Goal: Task Accomplishment & Management: Use online tool/utility

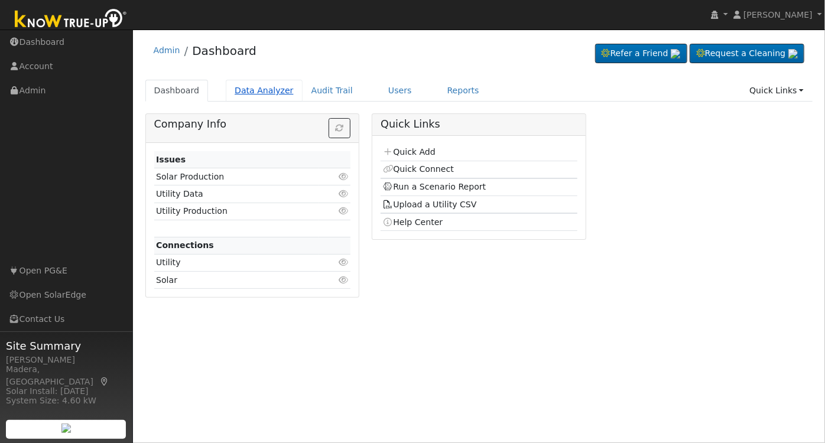
click at [261, 98] on link "Data Analyzer" at bounding box center [264, 91] width 77 height 22
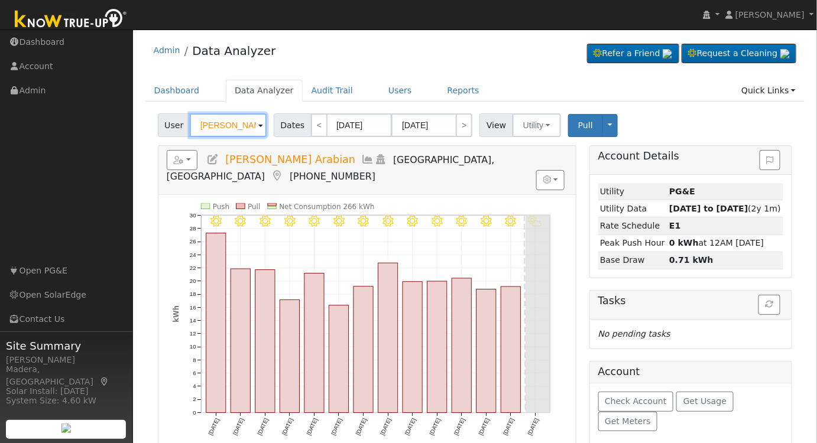
click at [248, 128] on input "[PERSON_NAME] Arabian" at bounding box center [228, 126] width 77 height 24
click at [248, 128] on img at bounding box center [252, 125] width 30 height 22
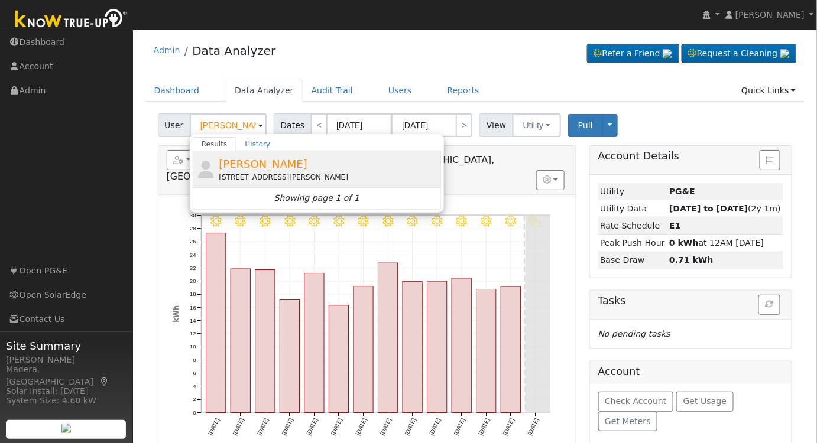
click at [341, 176] on div "1743 South Waverly Lane, Fresno, CA 93727" at bounding box center [328, 177] width 219 height 11
type input "Jaspreet Kaur"
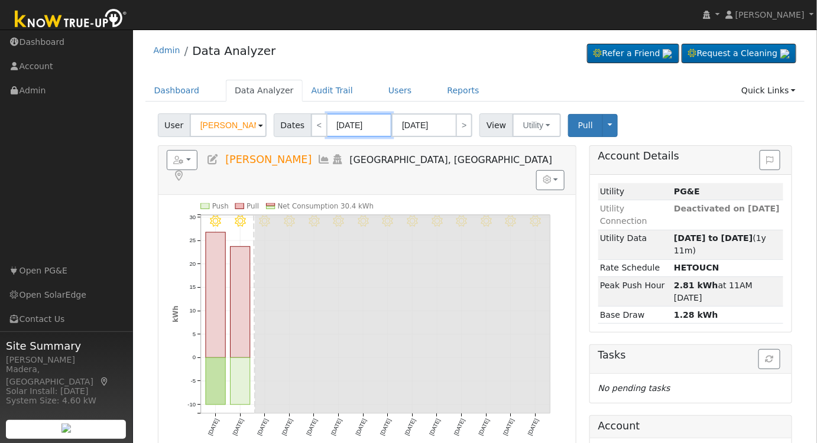
drag, startPoint x: 374, startPoint y: 125, endPoint x: 404, endPoint y: 139, distance: 33.3
click at [374, 125] on input "09/05/2025" at bounding box center [359, 126] width 65 height 24
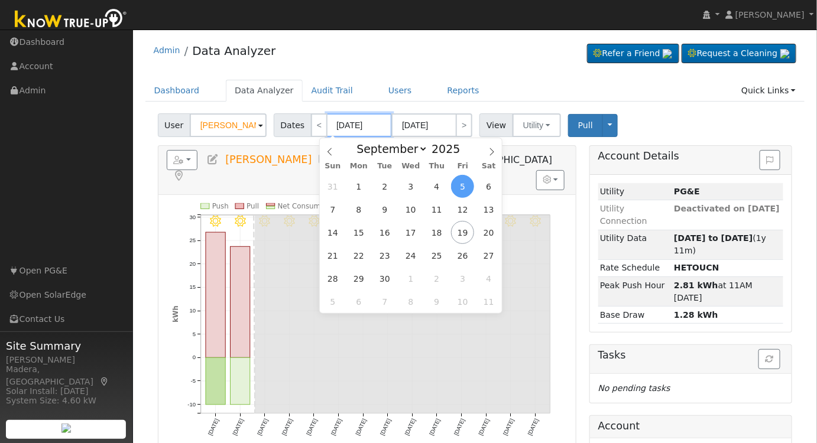
type input "09/18/0202"
type input "202"
type input "09/05/202"
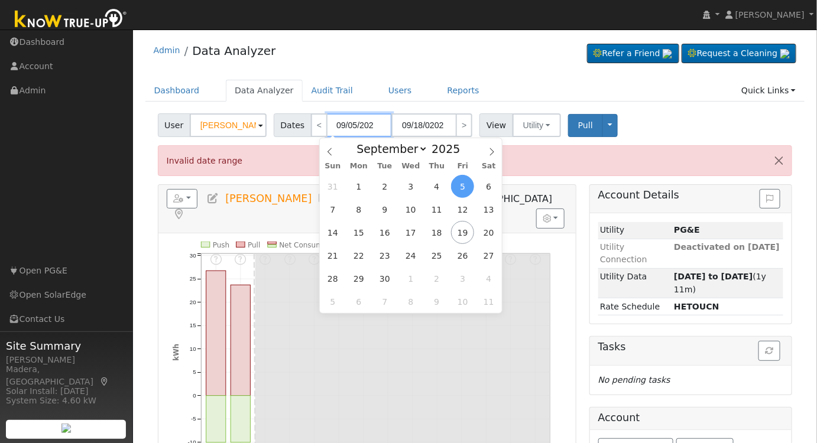
type input "09/18/2024"
type input "2024"
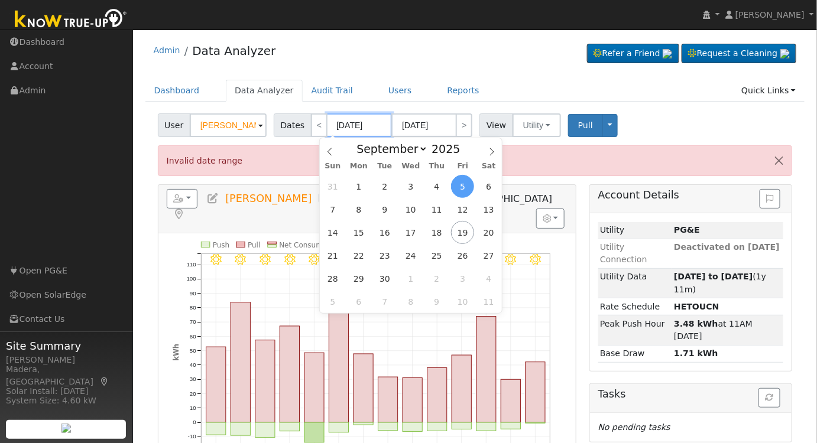
type input "09/05/2024"
click at [438, 118] on input "09/18/2024" at bounding box center [423, 126] width 65 height 24
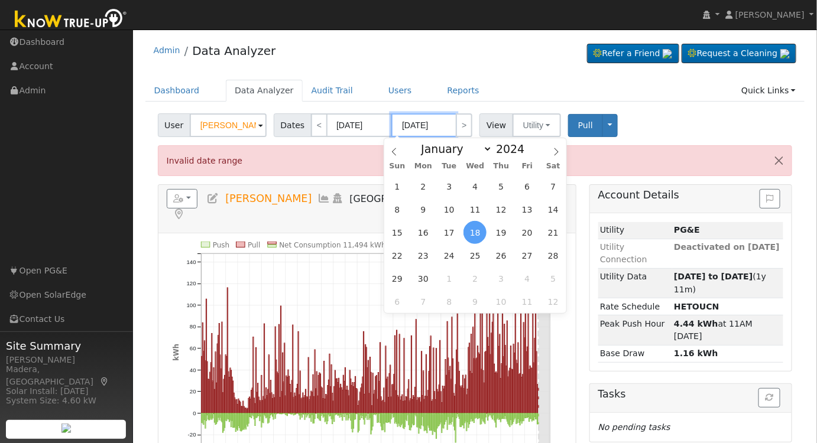
type input "09/18/2025"
click at [244, 121] on input "Jaspreet Kaur" at bounding box center [228, 126] width 77 height 24
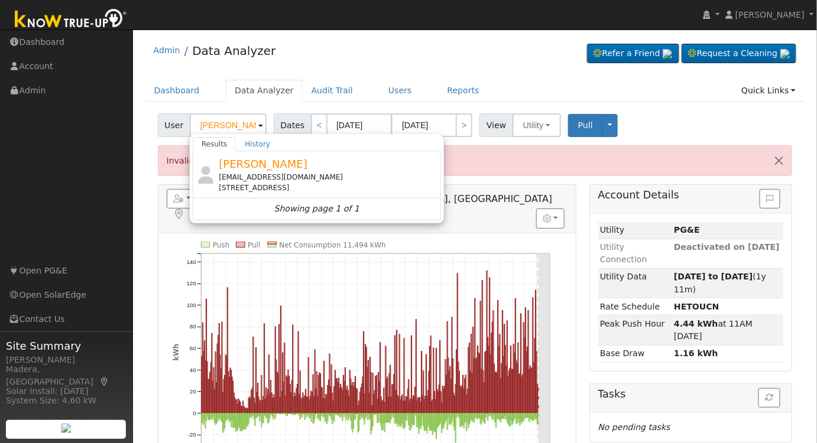
click at [323, 163] on div "Amritpal Padda amritpadda1983@yahoo.com 32 East Loop, Madera, CA 93637" at bounding box center [328, 174] width 219 height 37
type input "Amritpal Padda"
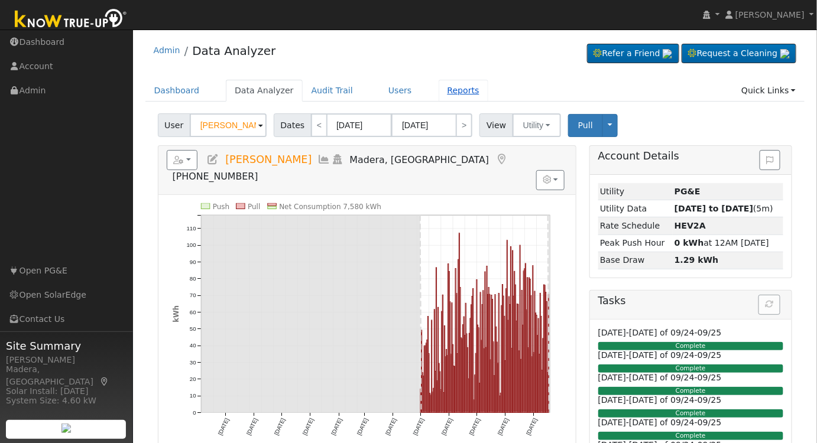
click at [445, 93] on link "Reports" at bounding box center [464, 91] width 50 height 22
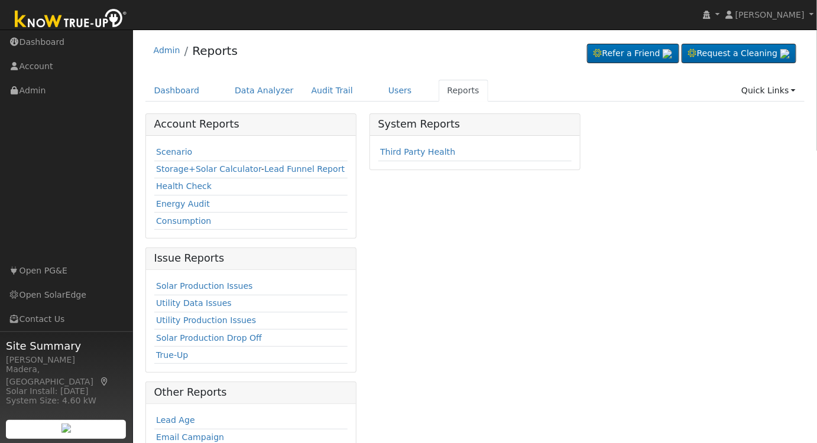
click at [170, 157] on td "Scenario" at bounding box center [251, 152] width 194 height 17
click at [174, 144] on td "Scenario" at bounding box center [251, 152] width 194 height 17
click at [175, 152] on link "Scenario" at bounding box center [174, 151] width 36 height 9
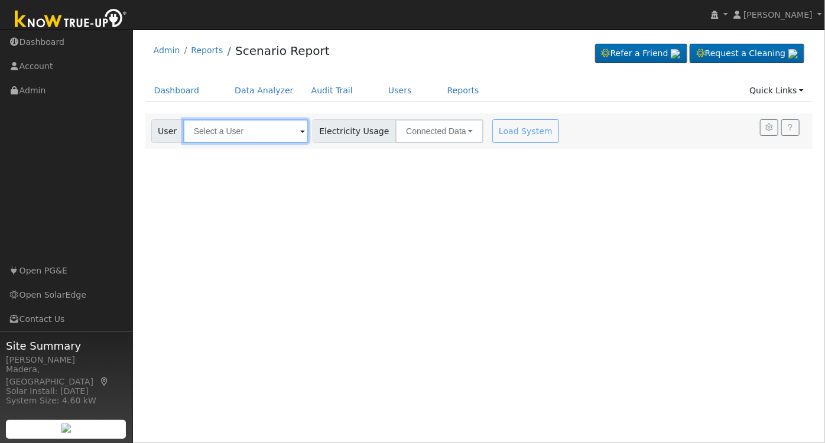
click at [277, 132] on input "text" at bounding box center [245, 131] width 125 height 24
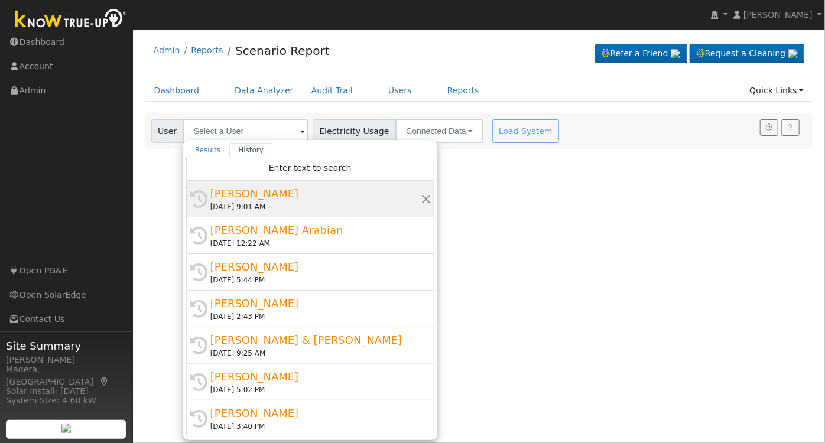
click at [285, 197] on div "[PERSON_NAME]" at bounding box center [315, 194] width 210 height 16
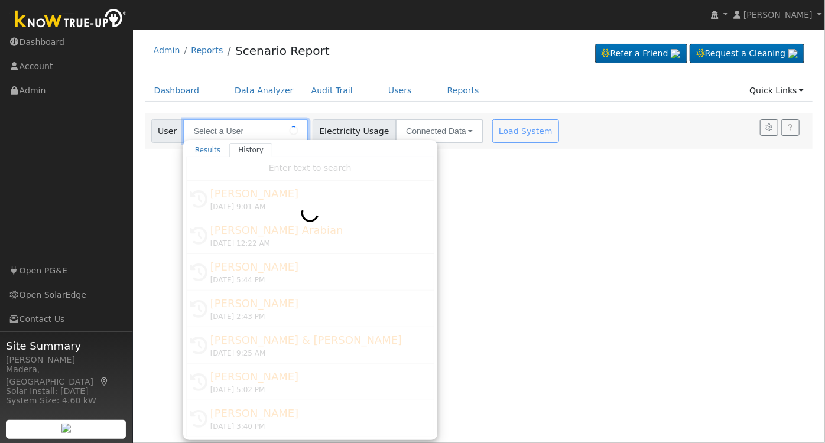
type input "[PERSON_NAME]"
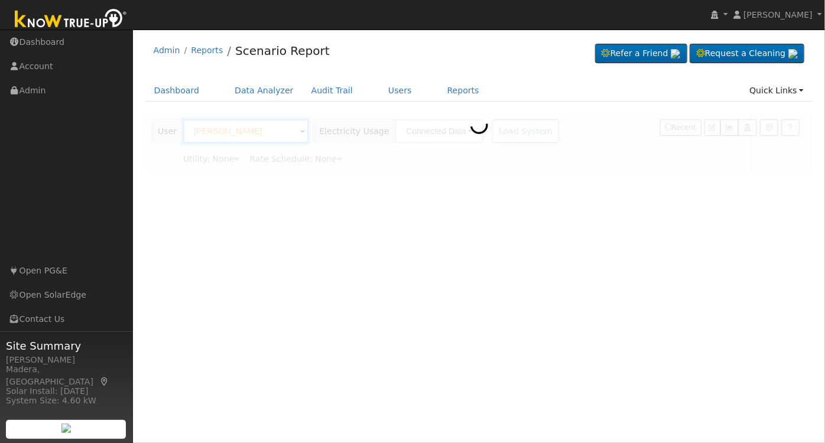
type input "Pacific Gas & Electric"
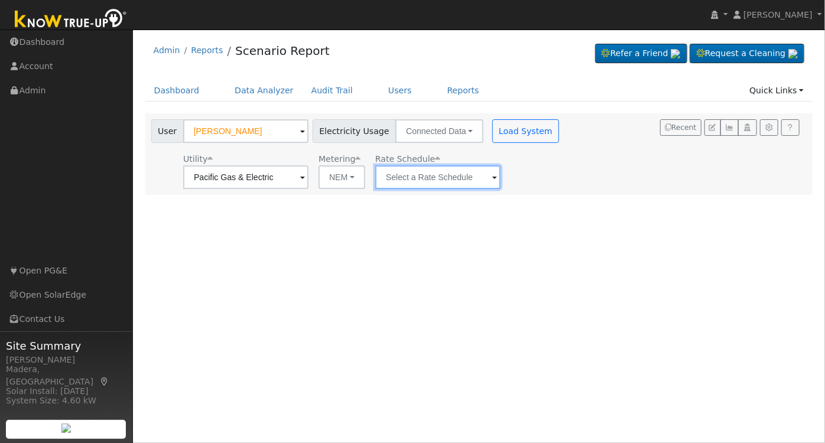
click at [439, 168] on input "text" at bounding box center [437, 178] width 125 height 24
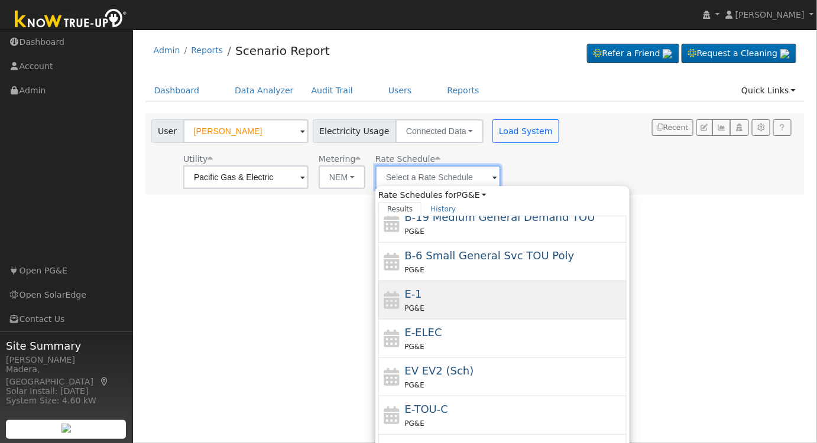
scroll to position [204, 0]
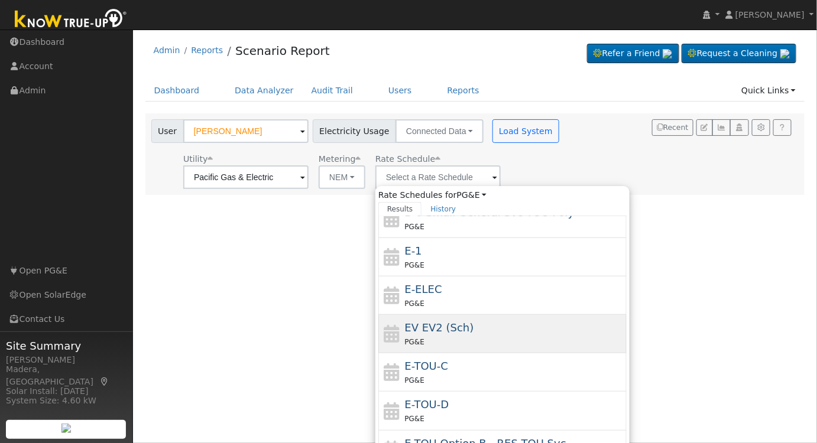
click at [468, 323] on div "EV EV2 (Sch) PG&E" at bounding box center [514, 334] width 219 height 28
type input "EV EV2 (Sch)"
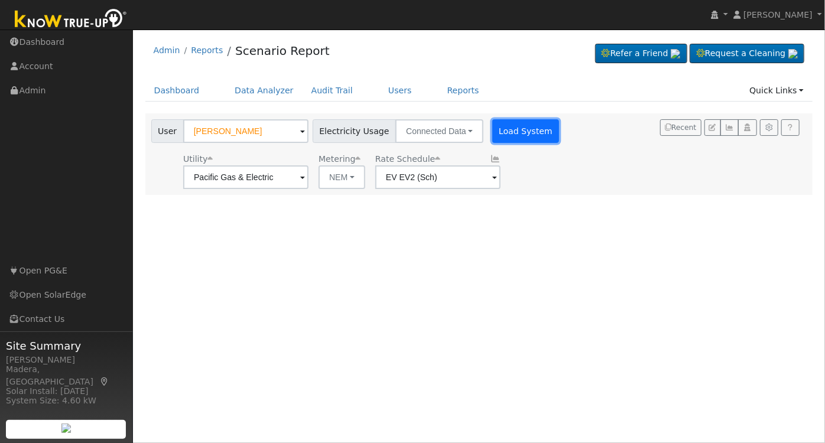
click at [497, 138] on button "Load System" at bounding box center [526, 131] width 67 height 24
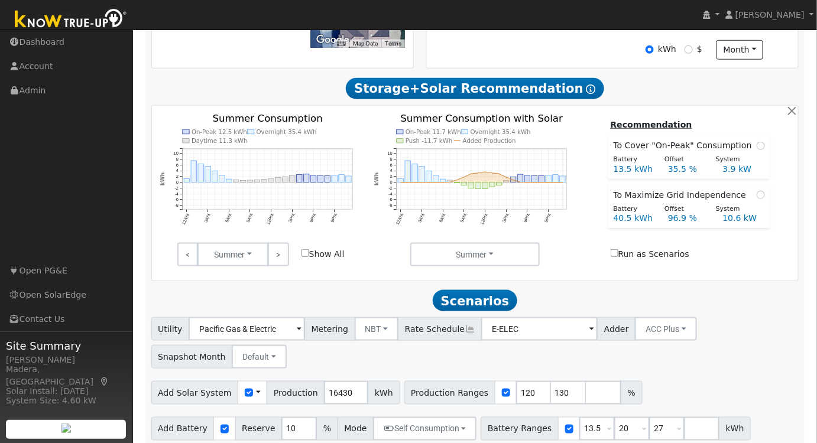
scroll to position [362, 0]
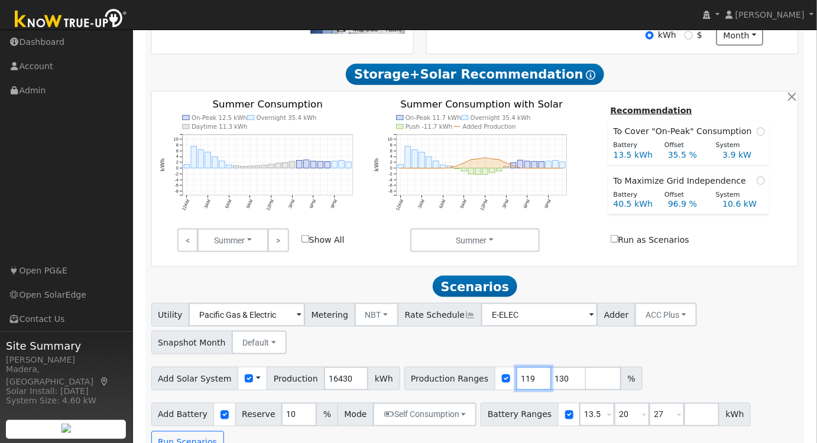
click at [517, 387] on input "119" at bounding box center [533, 379] width 35 height 24
click at [517, 387] on input "118" at bounding box center [533, 379] width 35 height 24
click at [517, 387] on input "117" at bounding box center [533, 379] width 35 height 24
click at [517, 387] on input "116" at bounding box center [533, 379] width 35 height 24
click at [517, 387] on input "115" at bounding box center [533, 379] width 35 height 24
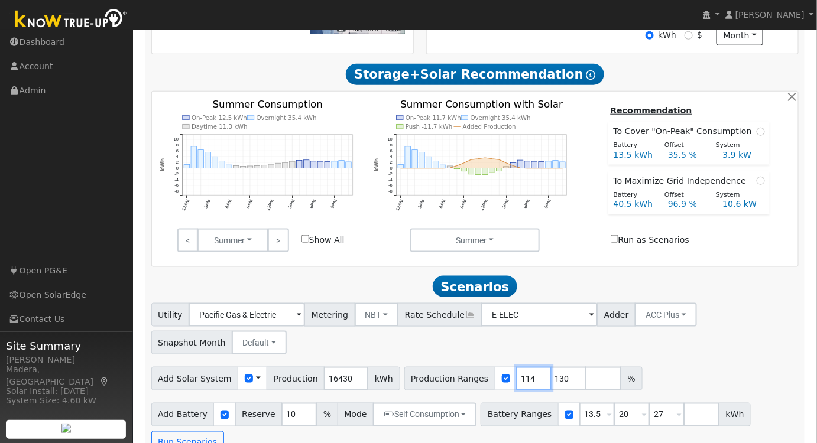
click at [517, 387] on input "114" at bounding box center [533, 379] width 35 height 24
click at [517, 387] on input "113" at bounding box center [533, 379] width 35 height 24
click at [517, 387] on input "112" at bounding box center [533, 379] width 35 height 24
click at [517, 387] on input "111" at bounding box center [533, 379] width 35 height 24
click at [517, 387] on input "110" at bounding box center [533, 379] width 35 height 24
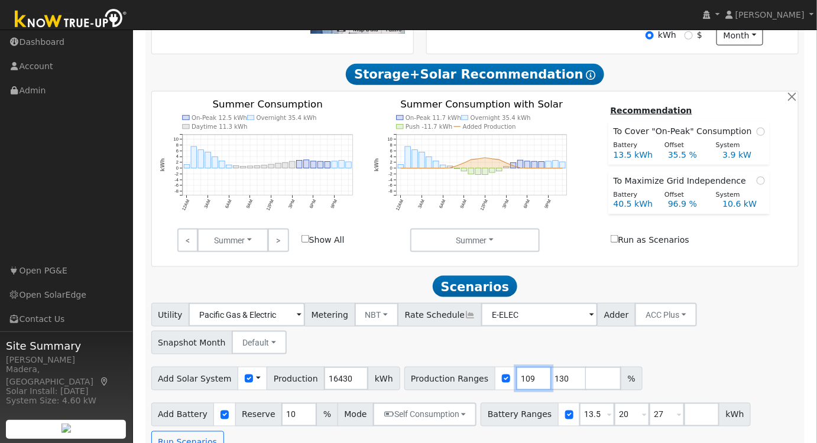
click at [517, 387] on input "109" at bounding box center [533, 379] width 35 height 24
type input "108"
click at [517, 387] on input "108" at bounding box center [533, 379] width 35 height 24
drag, startPoint x: 545, startPoint y: 382, endPoint x: 449, endPoint y: 393, distance: 96.4
click at [449, 391] on div "Production Ranges 108 130 %" at bounding box center [523, 379] width 238 height 24
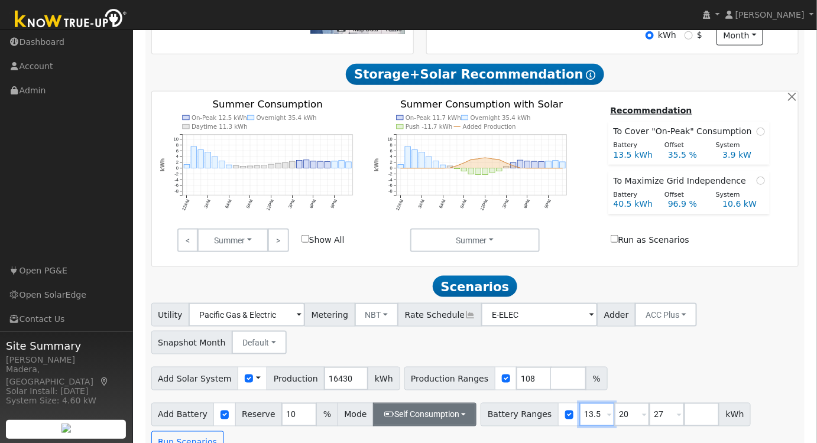
drag, startPoint x: 569, startPoint y: 419, endPoint x: 451, endPoint y: 420, distance: 118.8
click at [452, 420] on div "Add Battery Reserve 10 % Mode Self Consumption Self Consumption Peak Savings AC…" at bounding box center [475, 427] width 652 height 56
type input "20"
type input "27"
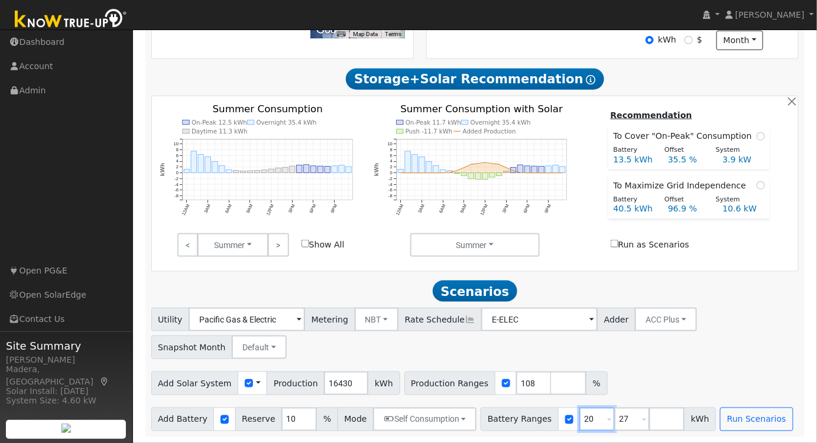
drag, startPoint x: 573, startPoint y: 423, endPoint x: 504, endPoint y: 423, distance: 68.6
click at [504, 423] on div "Battery Ranges 20 Overrides Reserve % Mode None None Self Consumption Peak Savi…" at bounding box center [598, 420] width 235 height 24
type input "27"
click at [614, 425] on input "number" at bounding box center [631, 420] width 35 height 24
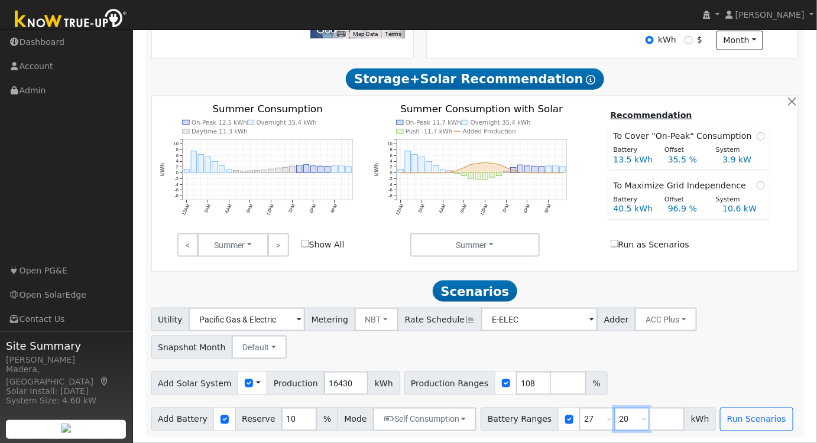
type input "20"
type input "27"
click at [686, 342] on div "Utility Pacific Gas & Electric Metering NBT NEM NBT Rate Schedule E-ELEC Adder …" at bounding box center [475, 332] width 652 height 56
click at [433, 422] on button "Self Consumption" at bounding box center [424, 420] width 103 height 24
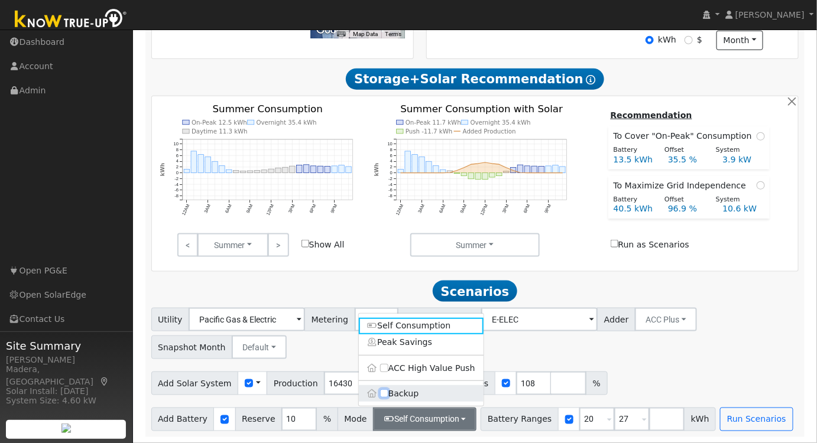
click at [382, 395] on input "Backup" at bounding box center [384, 394] width 8 height 8
checkbox input "true"
type input "20"
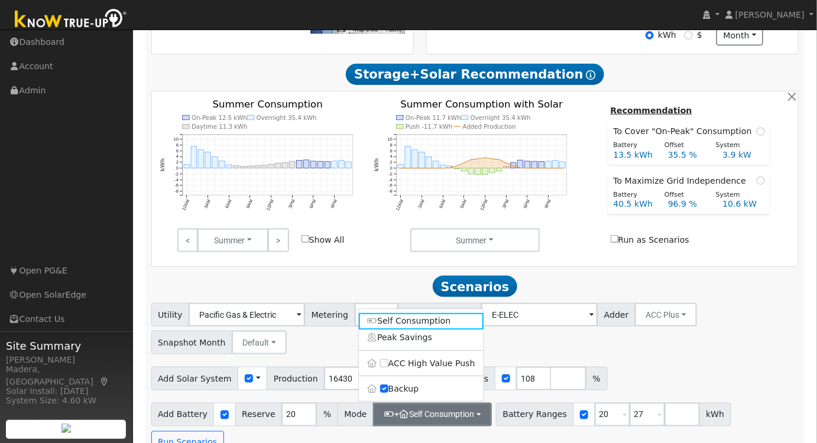
click at [620, 383] on div "Add Solar System Use CSV Data Production 16430 kWh Production Ranges 108 %" at bounding box center [475, 377] width 652 height 28
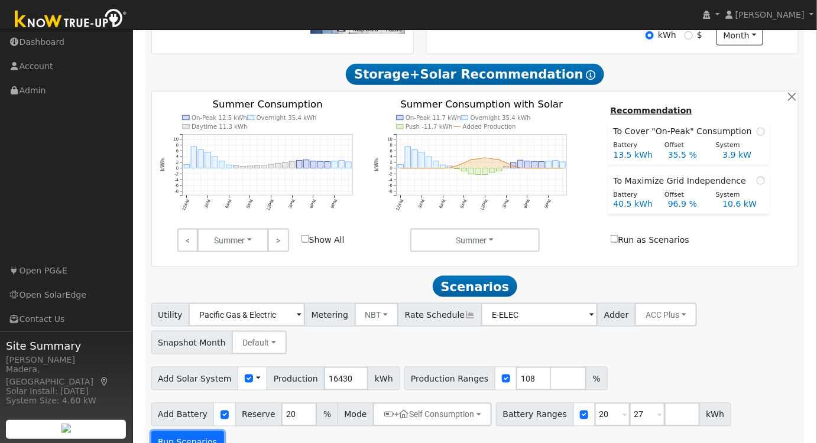
click at [224, 432] on button "Run Scenarios" at bounding box center [187, 444] width 73 height 24
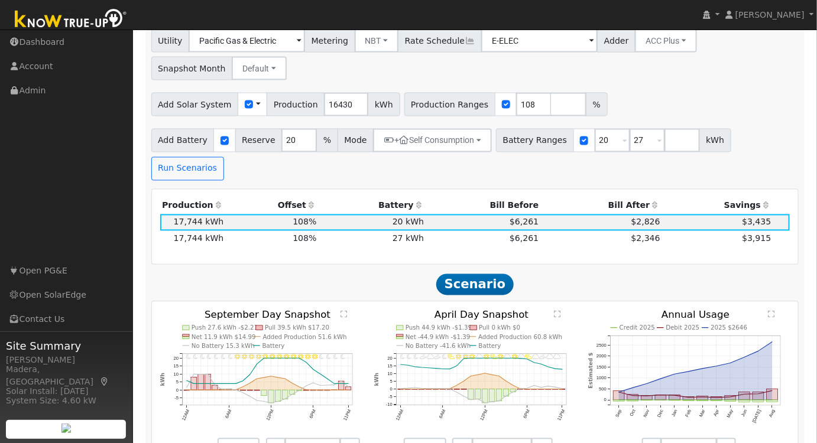
scroll to position [660, 0]
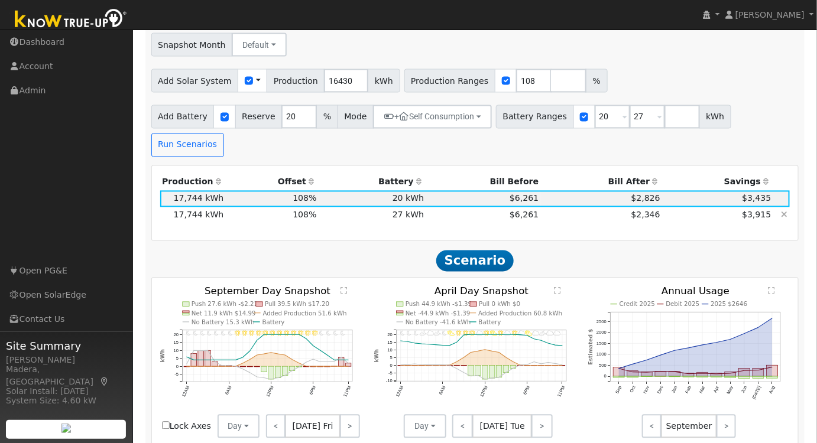
click at [456, 208] on td "$6,261" at bounding box center [483, 216] width 115 height 17
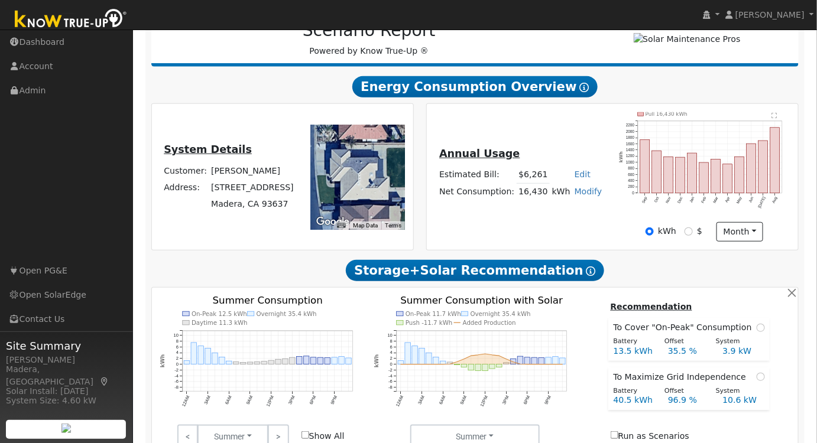
scroll to position [0, 0]
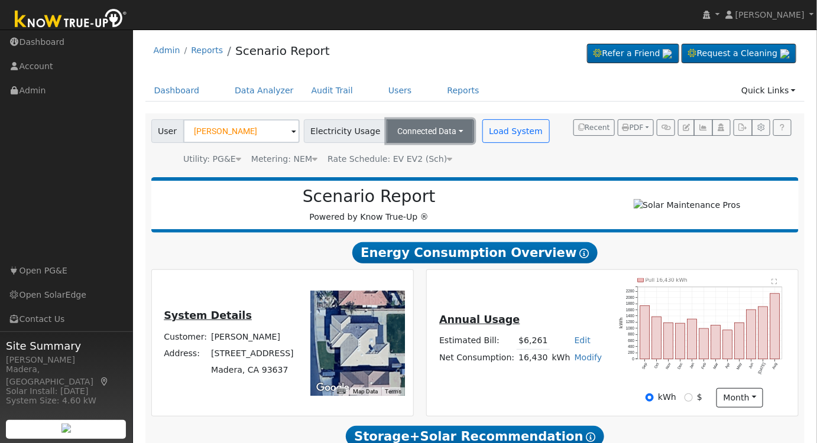
click at [427, 124] on button "Connected Data" at bounding box center [431, 131] width 88 height 24
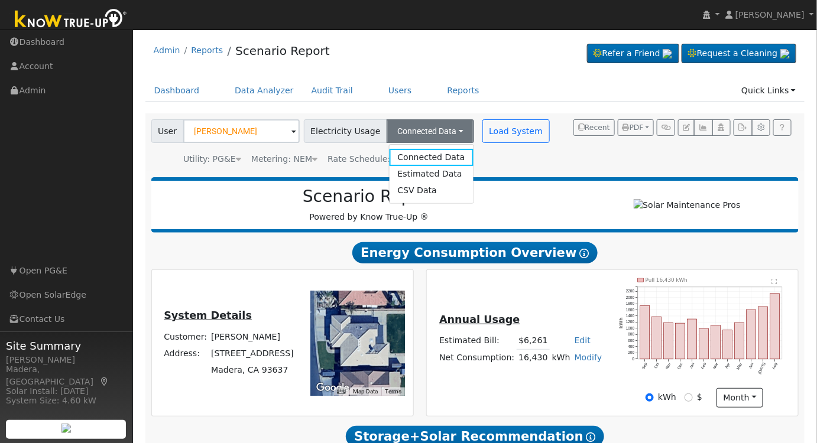
click at [403, 172] on link "Estimated Data" at bounding box center [431, 174] width 84 height 17
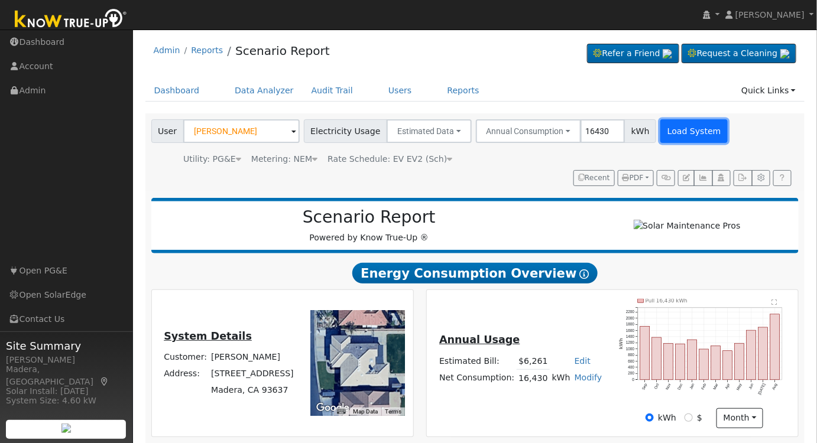
click at [672, 125] on button "Load System" at bounding box center [693, 131] width 67 height 24
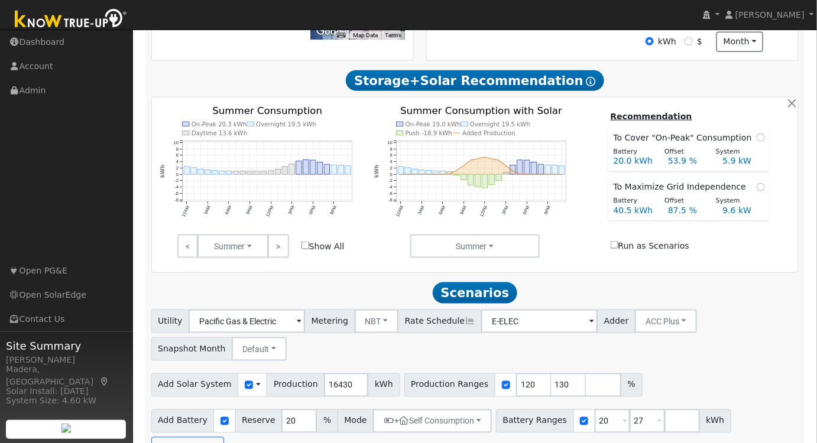
scroll to position [383, 0]
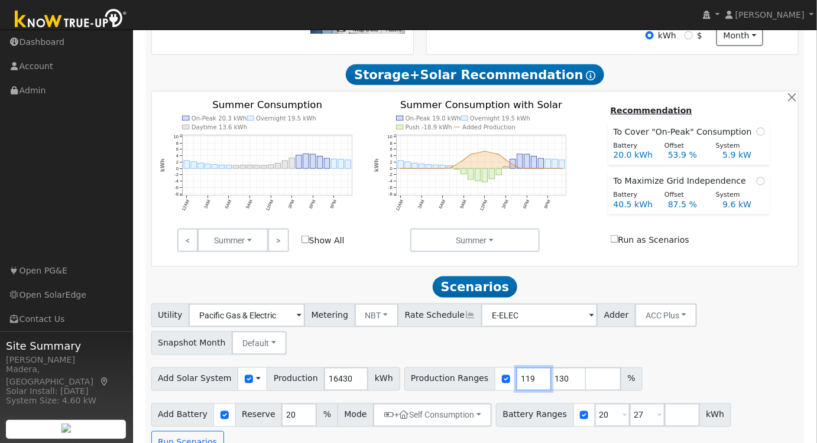
click at [516, 386] on input "119" at bounding box center [533, 380] width 35 height 24
click at [516, 386] on input "118" at bounding box center [533, 380] width 35 height 24
click at [516, 387] on input "117" at bounding box center [533, 380] width 35 height 24
click at [516, 387] on input "116" at bounding box center [533, 380] width 35 height 24
click at [516, 387] on input "115" at bounding box center [533, 380] width 35 height 24
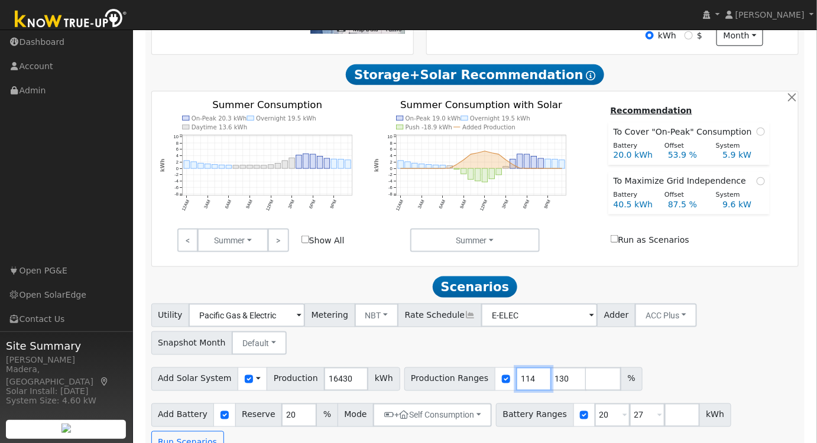
click at [516, 387] on input "114" at bounding box center [533, 380] width 35 height 24
click at [516, 387] on input "113" at bounding box center [533, 380] width 35 height 24
click at [516, 387] on input "112" at bounding box center [533, 380] width 35 height 24
click at [516, 387] on input "111" at bounding box center [533, 380] width 35 height 24
click at [516, 387] on input "110" at bounding box center [533, 380] width 35 height 24
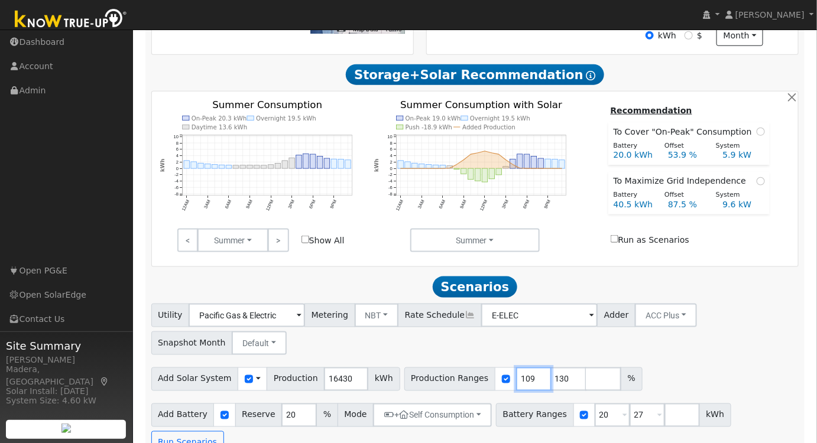
click at [516, 387] on input "109" at bounding box center [533, 380] width 35 height 24
type input "108"
click at [516, 386] on input "108" at bounding box center [533, 380] width 35 height 24
drag, startPoint x: 546, startPoint y: 382, endPoint x: 445, endPoint y: 374, distance: 101.4
click at [447, 374] on div "Production Ranges 108 130 %" at bounding box center [523, 380] width 238 height 24
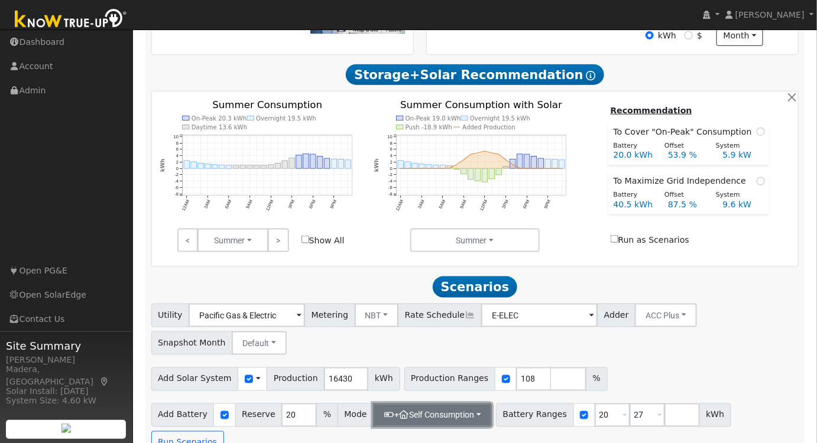
drag, startPoint x: 430, startPoint y: 425, endPoint x: 436, endPoint y: 423, distance: 6.0
click at [432, 424] on button "+ Self Consumption" at bounding box center [432, 416] width 119 height 24
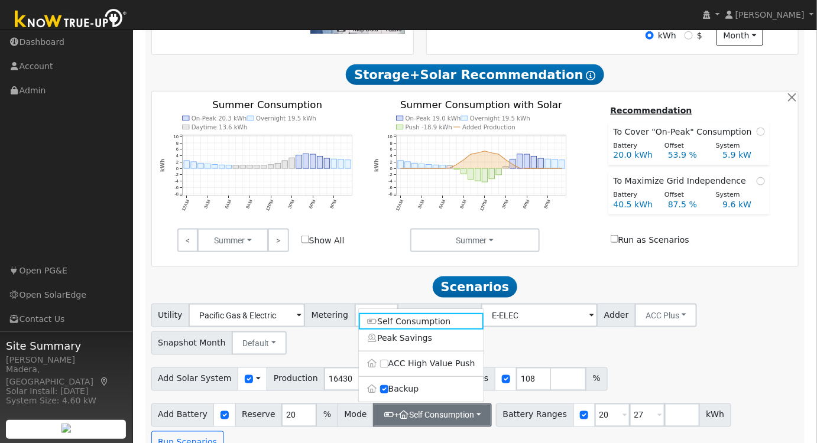
click at [663, 363] on div "Utility Pacific Gas & Electric Metering NBT NEM NBT Rate Schedule E-ELEC Adder …" at bounding box center [475, 379] width 660 height 151
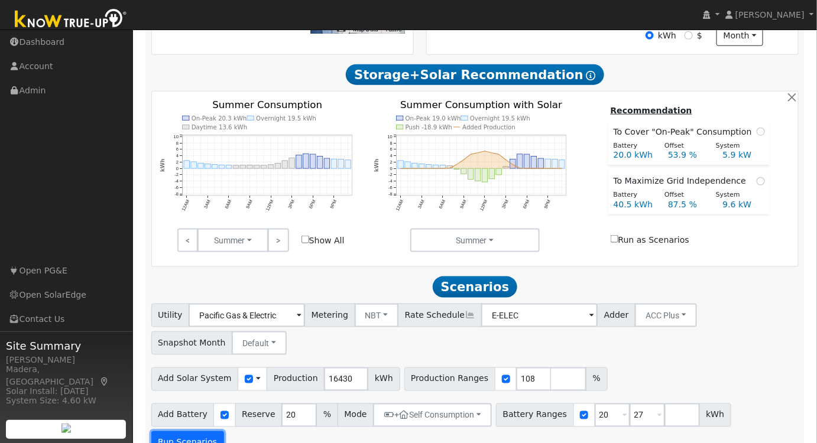
click at [224, 432] on button "Run Scenarios" at bounding box center [187, 444] width 73 height 24
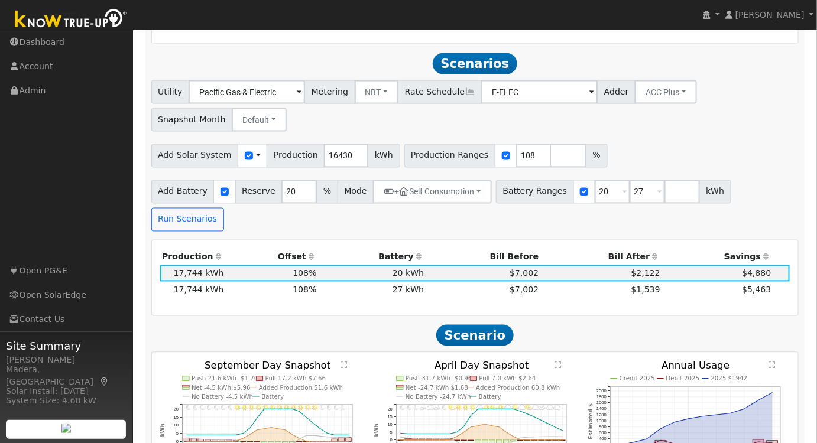
scroll to position [627, 0]
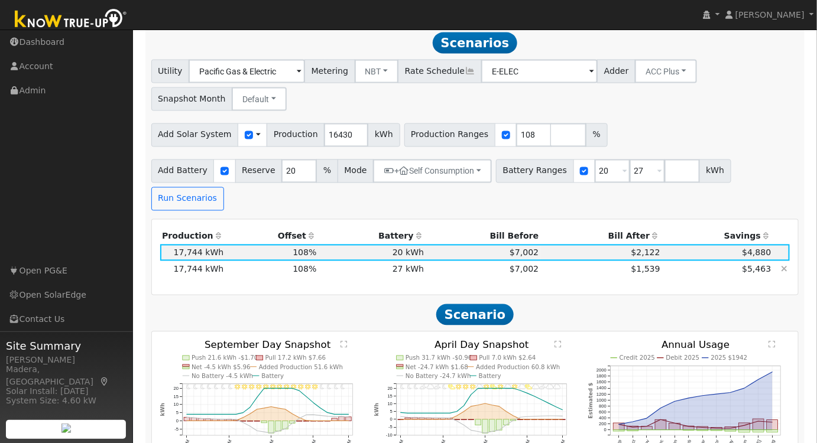
click at [458, 261] on td "$7,002" at bounding box center [483, 269] width 115 height 17
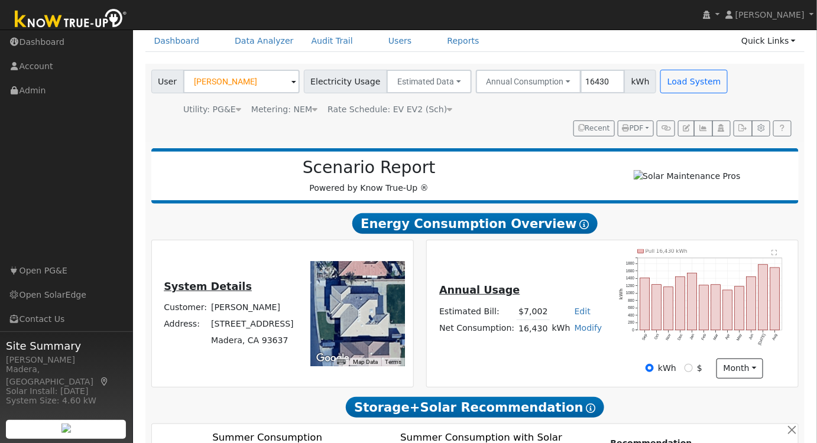
scroll to position [0, 0]
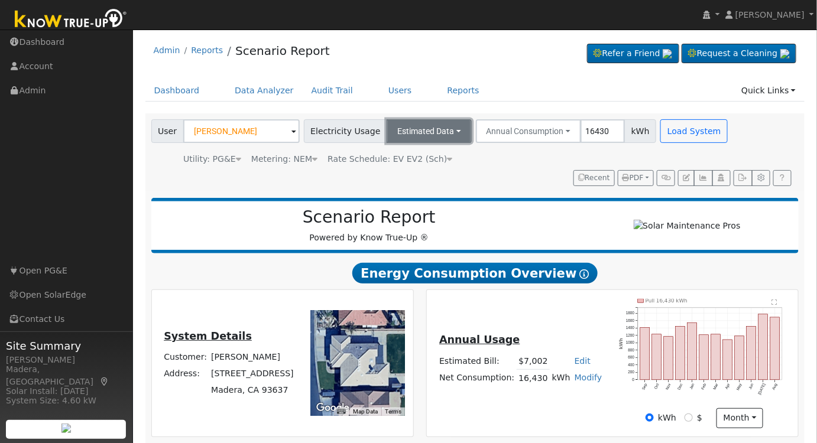
click at [431, 138] on button "Estimated Data" at bounding box center [429, 131] width 85 height 24
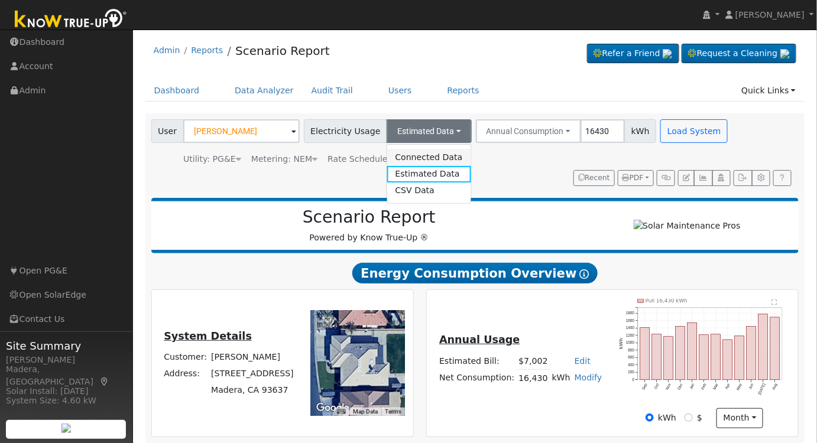
click at [393, 151] on link "Connected Data" at bounding box center [429, 157] width 84 height 17
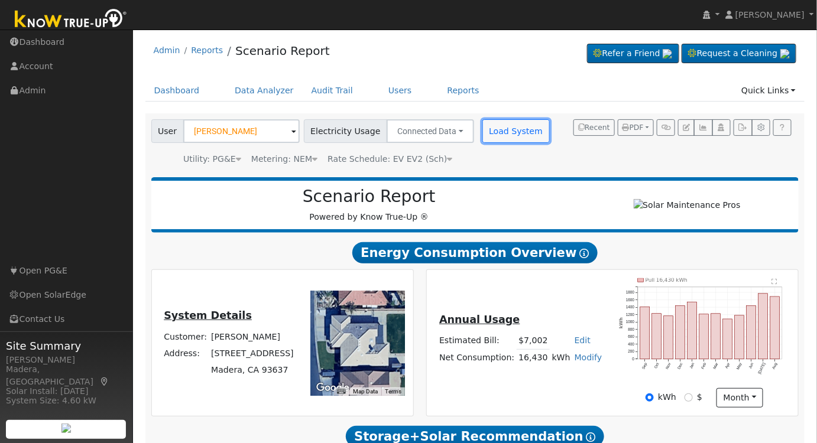
click at [483, 128] on button "Load System" at bounding box center [515, 131] width 67 height 24
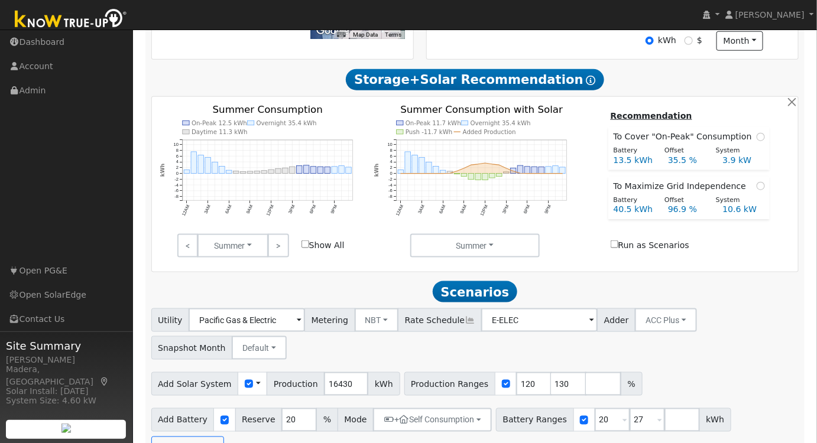
scroll to position [362, 0]
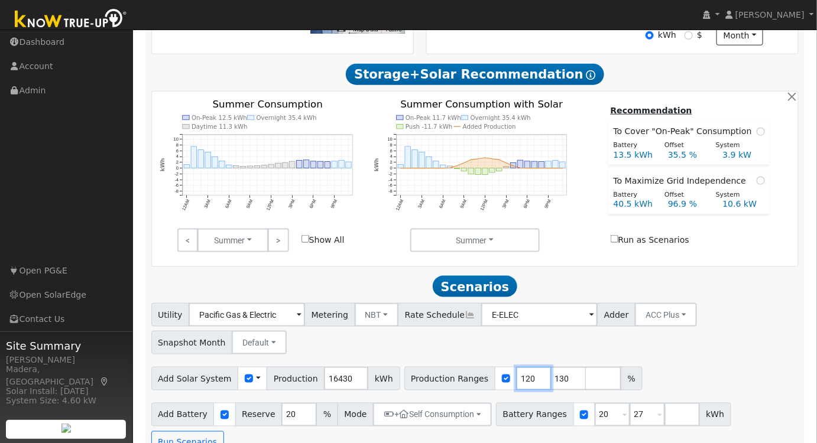
drag, startPoint x: 509, startPoint y: 382, endPoint x: 445, endPoint y: 388, distance: 64.1
click at [445, 388] on div "Production Ranges 120 130 %" at bounding box center [523, 379] width 238 height 24
type input "108"
click at [551, 384] on input "130" at bounding box center [568, 379] width 35 height 24
drag, startPoint x: 543, startPoint y: 384, endPoint x: 471, endPoint y: 386, distance: 72.2
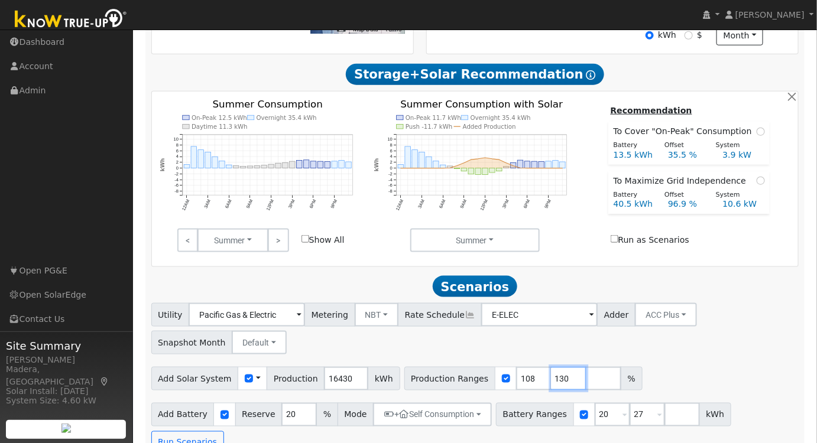
click at [471, 386] on div "Production Ranges 108 130 %" at bounding box center [523, 379] width 238 height 24
click at [224, 432] on button "Run Scenarios" at bounding box center [187, 444] width 73 height 24
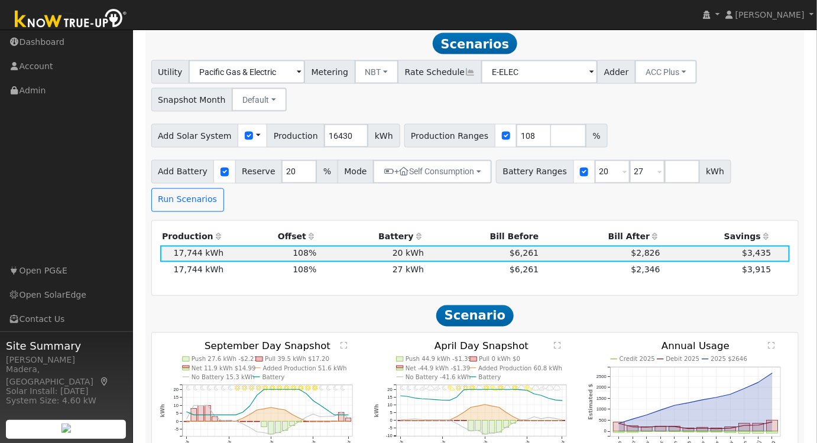
scroll to position [607, 0]
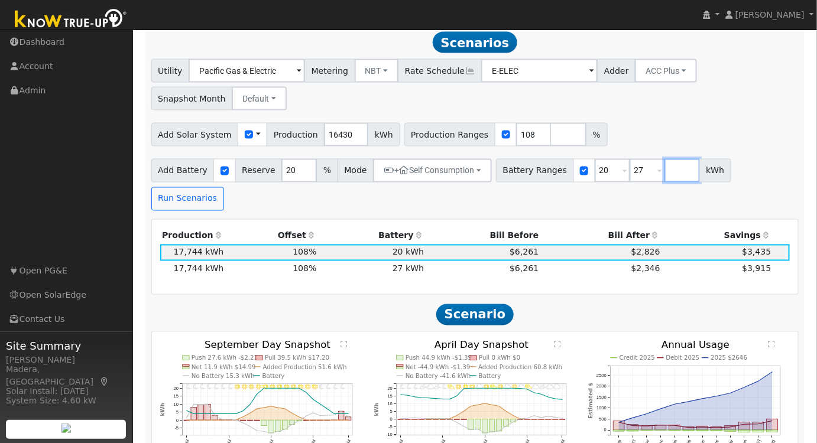
click at [665, 173] on input "number" at bounding box center [682, 171] width 35 height 24
type input "30"
drag, startPoint x: 590, startPoint y: 170, endPoint x: 584, endPoint y: 172, distance: 6.7
click at [595, 172] on input "20" at bounding box center [612, 171] width 35 height 24
type input "27"
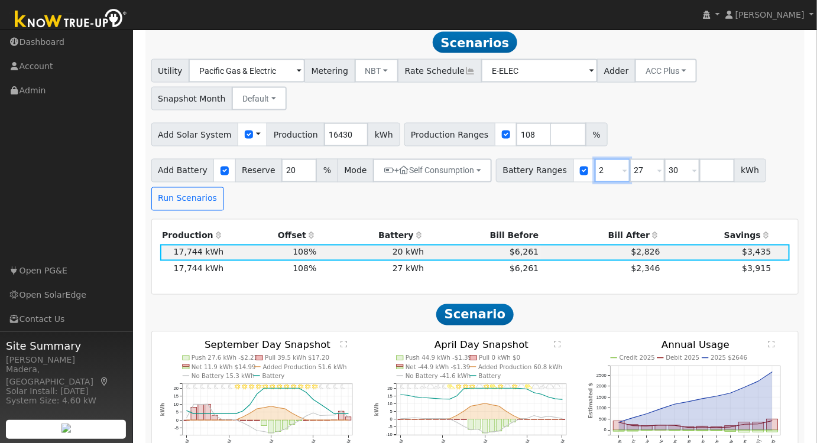
type input "30"
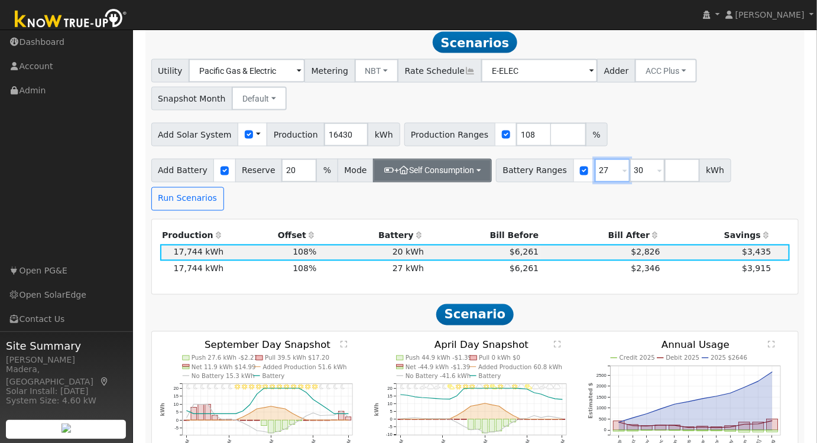
type input "27"
click at [397, 174] on button "+ Self Consumption" at bounding box center [432, 171] width 119 height 24
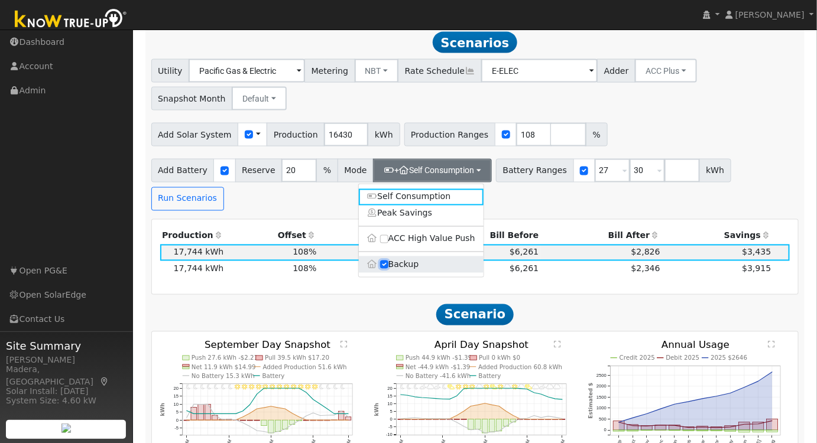
click at [383, 267] on input "Backup" at bounding box center [384, 265] width 8 height 8
checkbox input "false"
type input "10"
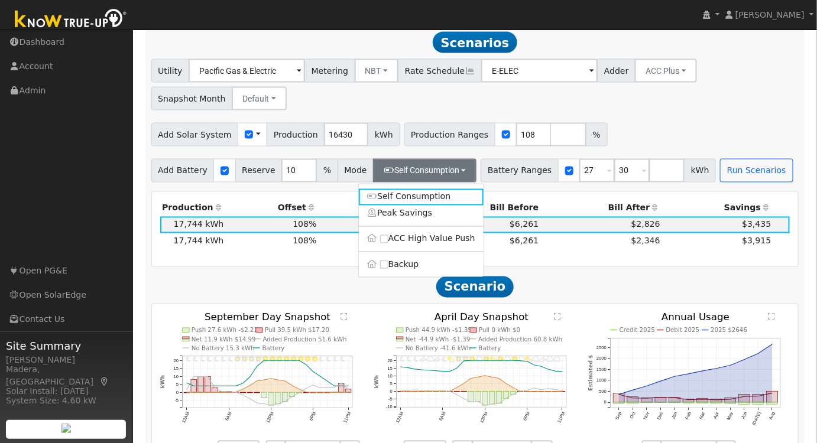
click at [623, 130] on div "Add Solar System Use CSV Data Production 16430 kWh Production Ranges 108 %" at bounding box center [475, 133] width 652 height 28
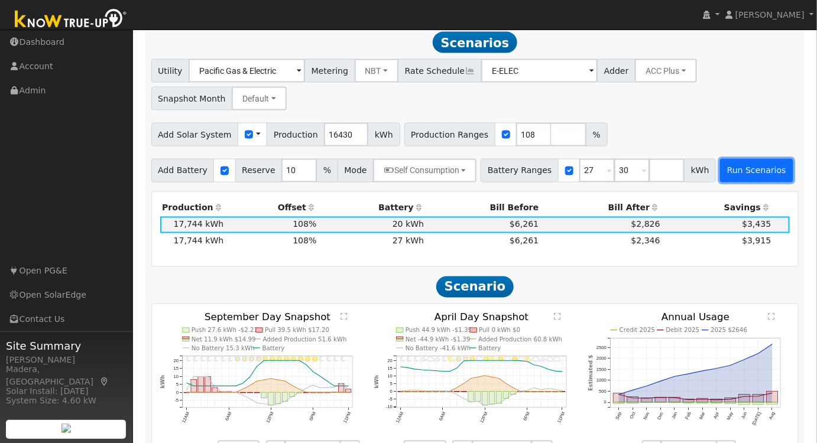
click at [724, 175] on button "Run Scenarios" at bounding box center [756, 171] width 73 height 24
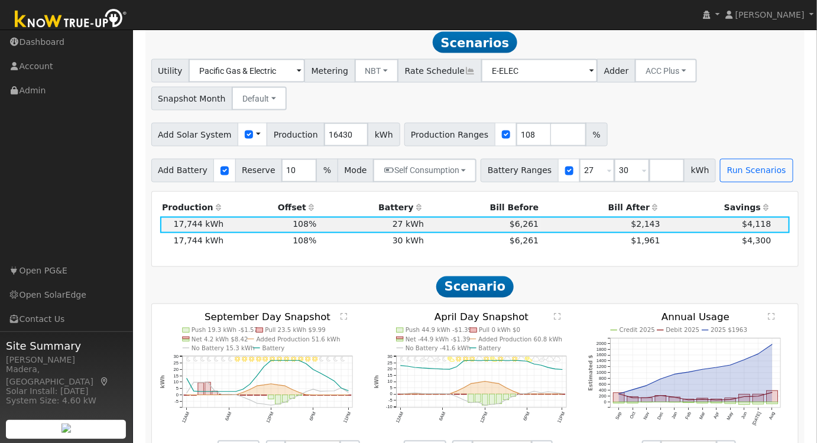
click at [486, 246] on td "$6,261" at bounding box center [483, 242] width 115 height 17
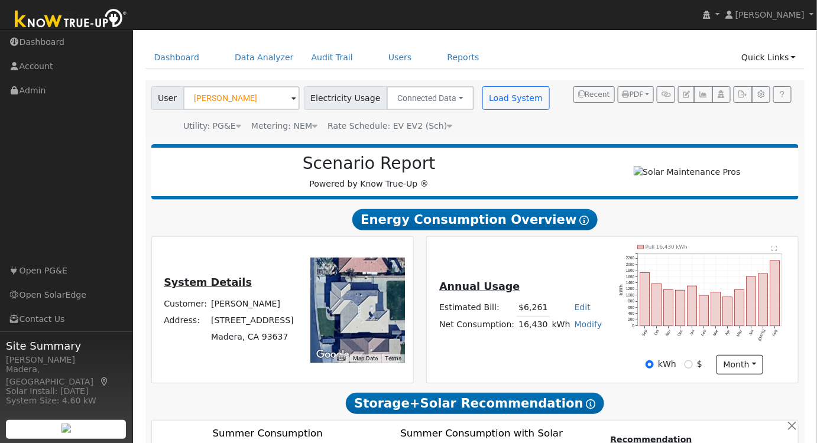
scroll to position [0, 0]
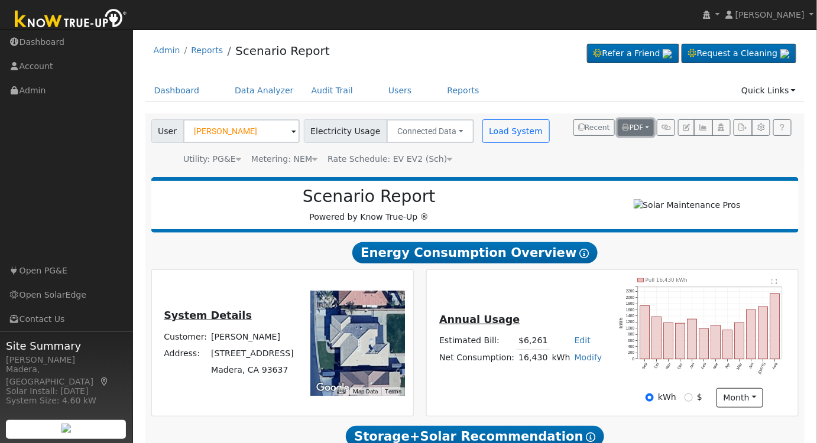
click at [634, 124] on span "PDF" at bounding box center [633, 128] width 21 height 8
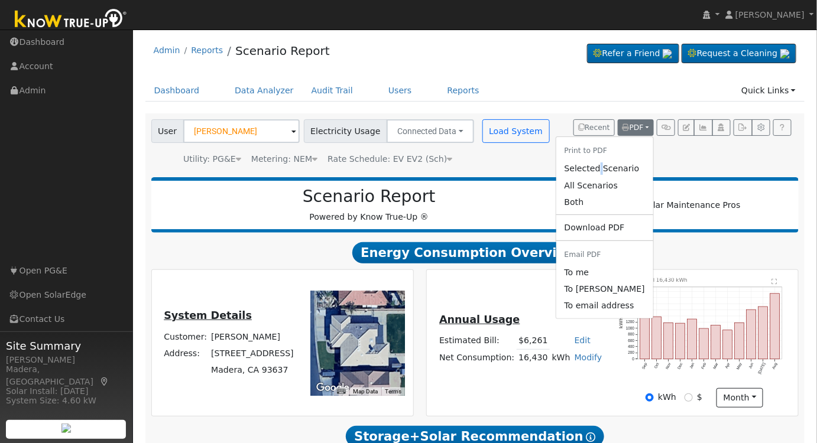
drag, startPoint x: 612, startPoint y: 166, endPoint x: 329, endPoint y: 190, distance: 284.3
click at [613, 166] on link "Selected Scenario" at bounding box center [604, 169] width 97 height 17
